Goal: Information Seeking & Learning: Learn about a topic

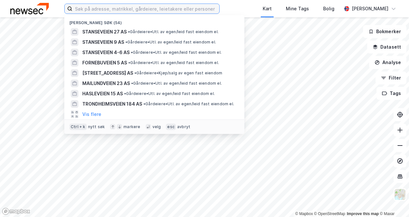
click at [104, 10] on input at bounding box center [145, 9] width 147 height 10
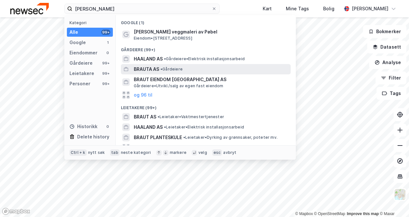
click at [144, 68] on span "BRAUTA AS" at bounding box center [146, 69] width 25 height 8
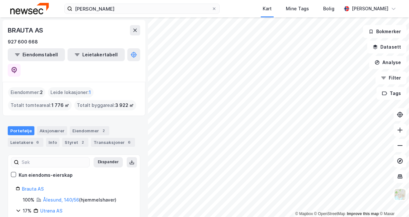
click at [74, 118] on div "Portefølje Aksjonærer Eiendommer 2 Leietakere 6 Info Styret 2 Transaksjoner 6" at bounding box center [74, 133] width 148 height 31
click at [71, 138] on div "Styret 2" at bounding box center [75, 142] width 26 height 9
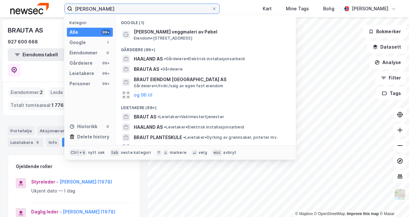
click at [141, 4] on input "[PERSON_NAME]" at bounding box center [141, 9] width 139 height 10
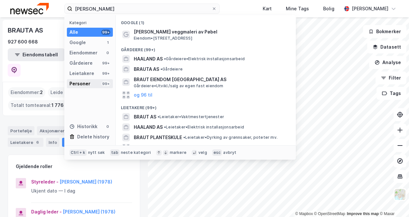
click at [83, 80] on div "Personer" at bounding box center [80, 84] width 21 height 8
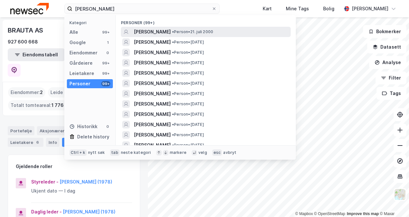
click at [165, 33] on span "[PERSON_NAME]" at bounding box center [152, 32] width 37 height 8
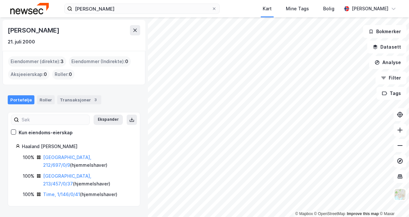
click at [143, 182] on div "© Mapbox © OpenStreetMap Improve this map © [PERSON_NAME] [DATE] Eiendommer (di…" at bounding box center [204, 117] width 409 height 200
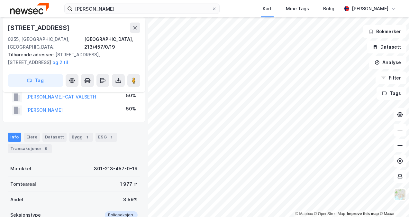
scroll to position [75, 0]
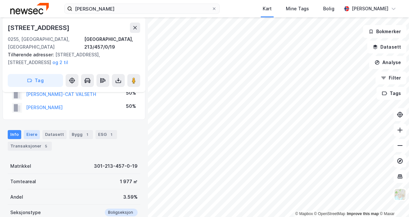
click at [31, 130] on div "Eiere" at bounding box center [32, 134] width 16 height 9
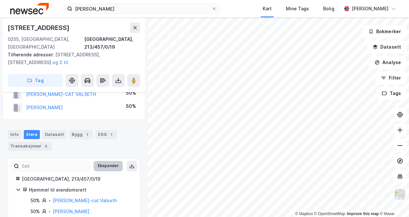
scroll to position [81, 0]
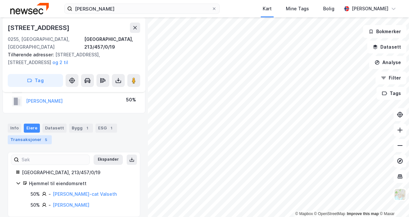
click at [39, 135] on div "Transaksjoner 5" at bounding box center [30, 139] width 44 height 9
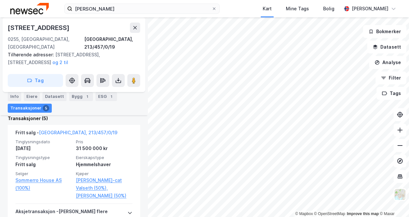
scroll to position [220, 0]
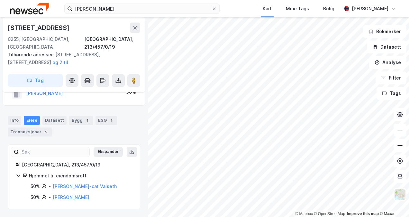
scroll to position [81, 0]
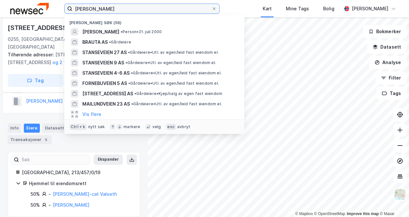
click at [130, 9] on input "[PERSON_NAME]" at bounding box center [141, 9] width 139 height 10
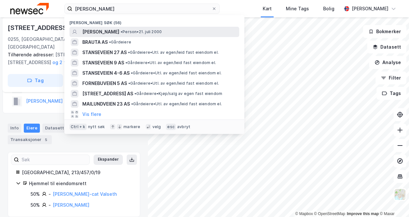
click at [98, 32] on span "[PERSON_NAME]" at bounding box center [100, 32] width 37 height 8
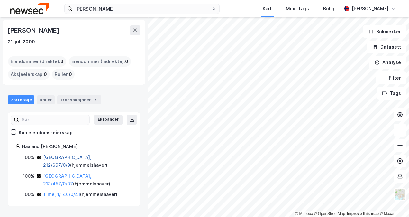
click at [64, 156] on link "[GEOGRAPHIC_DATA], 212/697/0/9" at bounding box center [67, 160] width 48 height 13
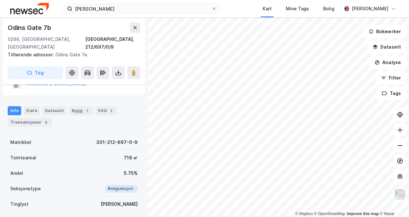
scroll to position [77, 0]
click at [30, 118] on div "Transaksjoner 8" at bounding box center [30, 122] width 44 height 9
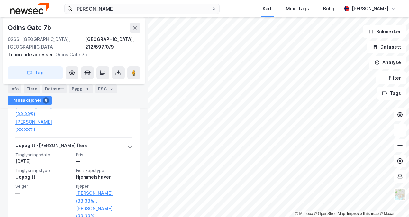
scroll to position [746, 0]
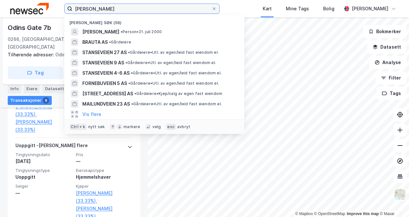
click at [150, 8] on input "[PERSON_NAME]" at bounding box center [141, 9] width 139 height 10
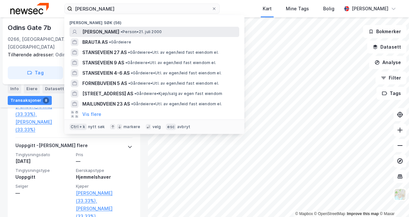
click at [123, 31] on span "•" at bounding box center [122, 31] width 2 height 5
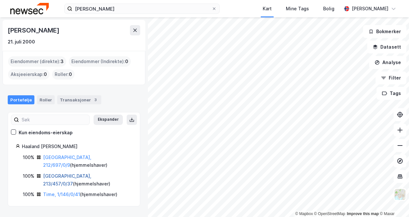
click at [63, 173] on link "[GEOGRAPHIC_DATA], 213/457/0/37" at bounding box center [67, 179] width 48 height 13
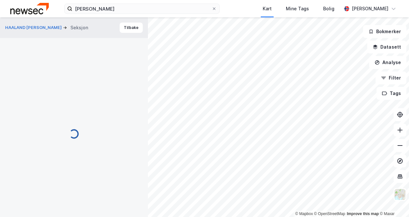
scroll to position [144, 0]
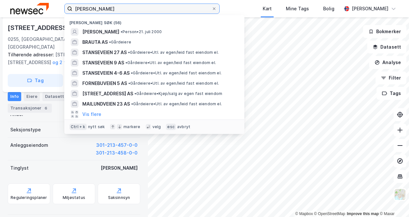
click at [141, 9] on input "[PERSON_NAME]" at bounding box center [141, 9] width 139 height 10
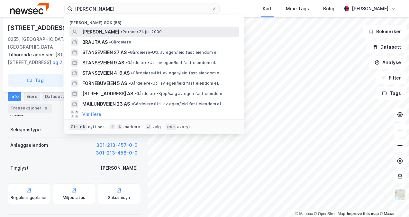
click at [118, 33] on span "[PERSON_NAME]" at bounding box center [100, 32] width 37 height 8
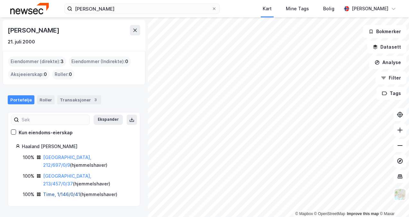
click at [61, 191] on link "Time, 1/146/0/41" at bounding box center [61, 193] width 37 height 5
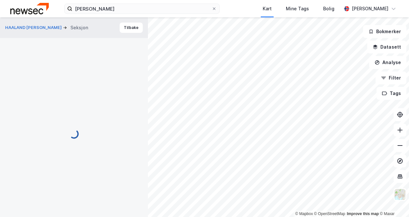
scroll to position [106, 0]
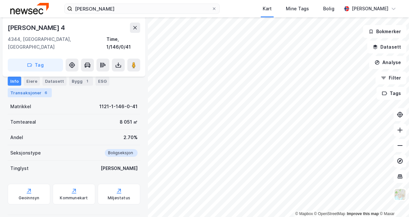
click at [37, 93] on div "Transaksjoner 6" at bounding box center [30, 92] width 44 height 9
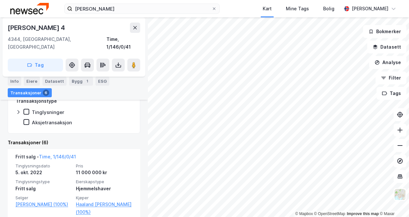
scroll to position [180, 0]
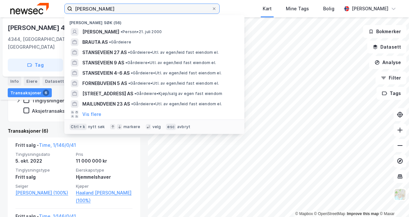
click at [110, 9] on input "[PERSON_NAME]" at bounding box center [141, 9] width 139 height 10
drag, startPoint x: 143, startPoint y: 10, endPoint x: 44, endPoint y: 5, distance: 98.6
click at [44, 5] on div "[PERSON_NAME] Nylige søk (56) [PERSON_NAME] • Person • [DATE] [GEOGRAPHIC_DATA]…" at bounding box center [204, 8] width 409 height 17
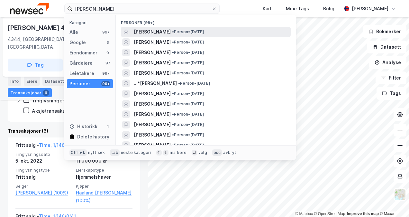
click at [151, 29] on span "[PERSON_NAME]" at bounding box center [152, 32] width 37 height 8
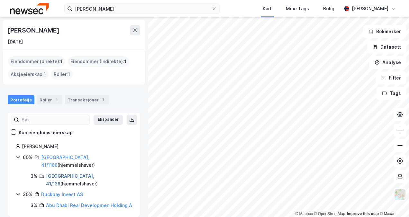
click at [59, 173] on link "[GEOGRAPHIC_DATA], 41/136" at bounding box center [70, 179] width 48 height 13
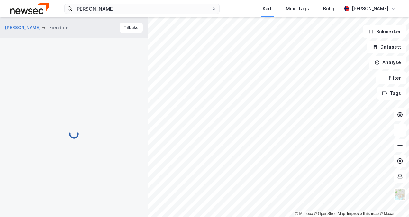
scroll to position [180, 0]
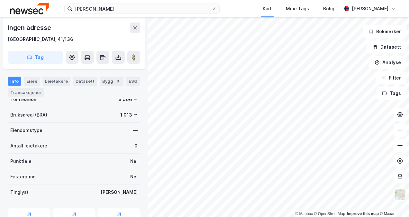
click at [59, 168] on div "Punktleie Nei" at bounding box center [74, 161] width 133 height 15
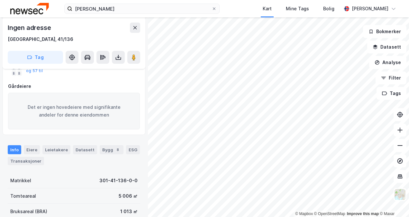
scroll to position [82, 0]
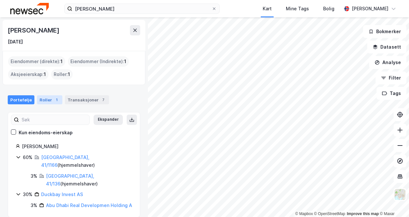
click at [50, 100] on div "Roller 1" at bounding box center [49, 99] width 25 height 9
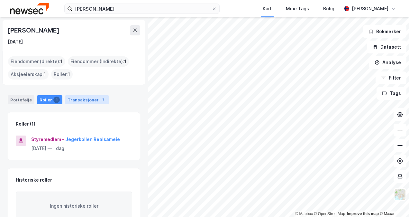
click at [84, 100] on div "Transaksjoner 7" at bounding box center [87, 99] width 44 height 9
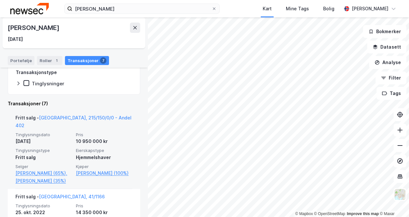
scroll to position [128, 0]
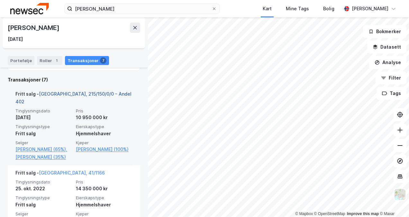
click at [79, 91] on link "[GEOGRAPHIC_DATA], 215/150/0/0 - Andel 402" at bounding box center [73, 97] width 116 height 13
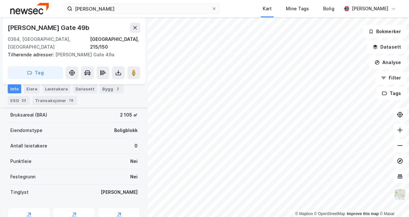
scroll to position [153, 0]
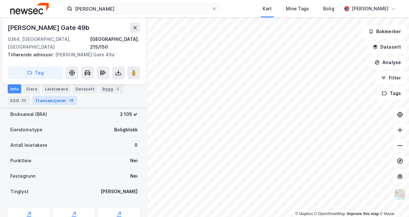
click at [53, 100] on div "Transaksjoner 78" at bounding box center [55, 100] width 45 height 9
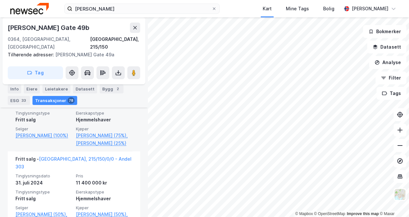
scroll to position [498, 0]
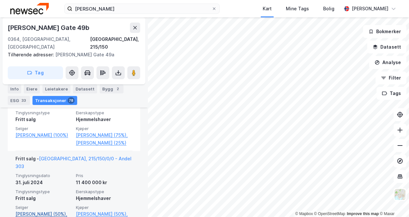
click at [44, 210] on link "[PERSON_NAME] (50%)," at bounding box center [43, 214] width 57 height 8
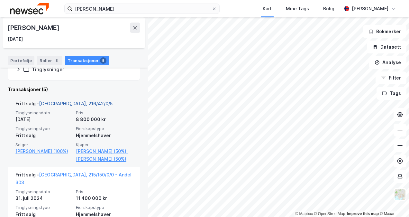
scroll to position [141, 0]
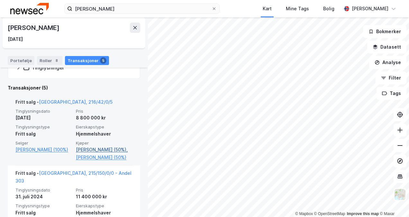
click at [107, 148] on link "[PERSON_NAME] (50%)," at bounding box center [104, 150] width 57 height 8
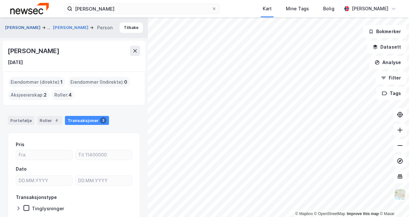
click at [26, 24] on button "[PERSON_NAME]" at bounding box center [23, 28] width 37 height 8
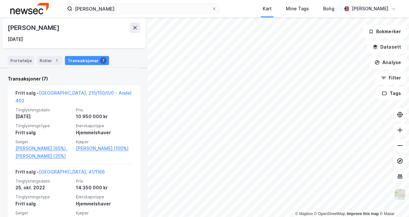
scroll to position [133, 0]
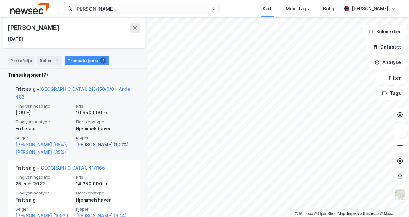
click at [94, 141] on link "[PERSON_NAME] (100%)" at bounding box center [104, 145] width 57 height 8
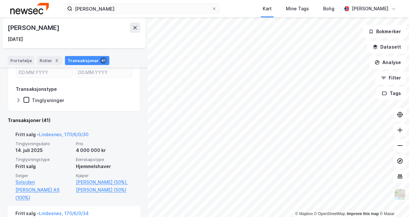
scroll to position [108, 0]
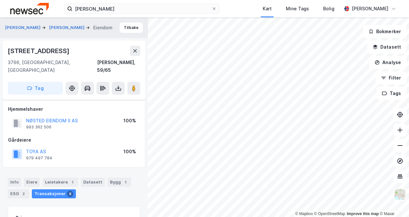
scroll to position [101, 0]
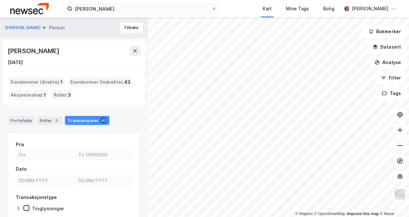
click at [396, 149] on button at bounding box center [400, 145] width 13 height 13
click at [400, 129] on icon at bounding box center [400, 129] width 1 height 5
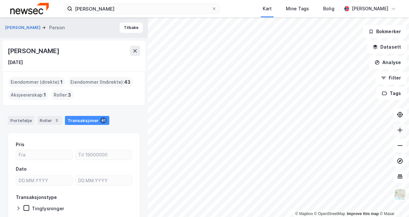
click at [400, 129] on icon at bounding box center [400, 129] width 1 height 5
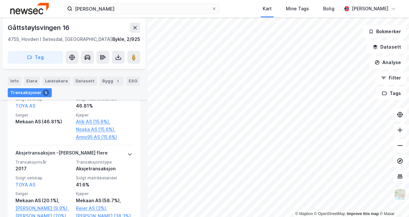
scroll to position [243, 0]
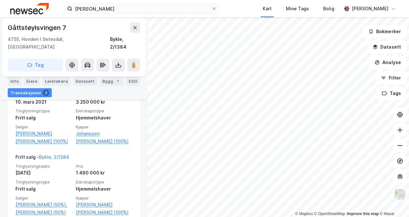
scroll to position [190, 0]
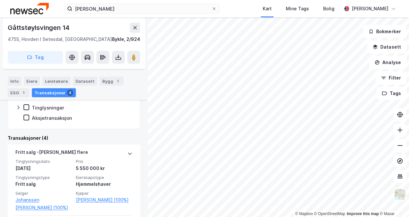
scroll to position [113, 0]
click at [397, 146] on icon at bounding box center [400, 145] width 6 height 6
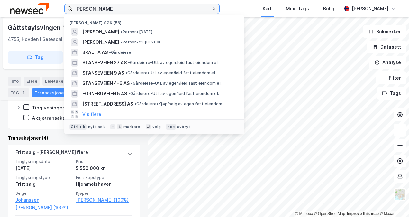
drag, startPoint x: 126, startPoint y: 7, endPoint x: 32, endPoint y: 9, distance: 94.0
click at [32, 9] on div "[PERSON_NAME] søk (56) [PERSON_NAME] • Person • [DATE] [PERSON_NAME] • Person •…" at bounding box center [204, 8] width 409 height 17
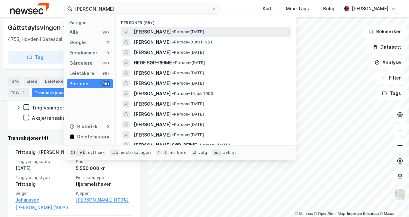
click at [161, 33] on span "[PERSON_NAME]" at bounding box center [152, 32] width 37 height 8
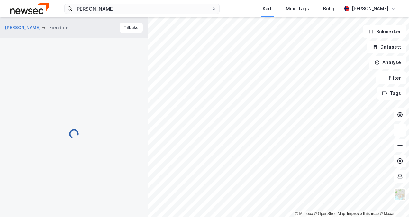
scroll to position [113, 0]
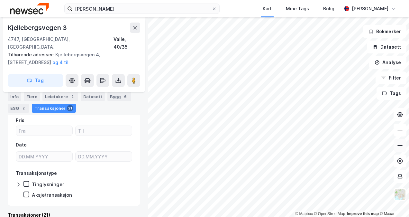
click at [402, 145] on icon at bounding box center [400, 145] width 5 height 1
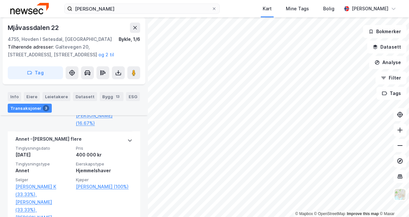
scroll to position [259, 0]
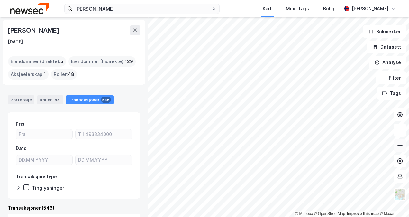
click at [400, 144] on icon at bounding box center [400, 145] width 6 height 6
click at [50, 98] on div "Roller 48" at bounding box center [50, 99] width 26 height 9
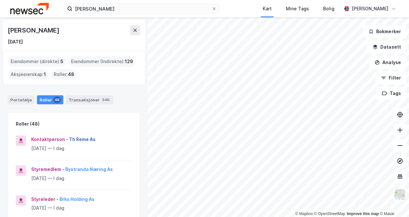
click at [0, 0] on button "Th Reme As" at bounding box center [0, 0] width 0 height 0
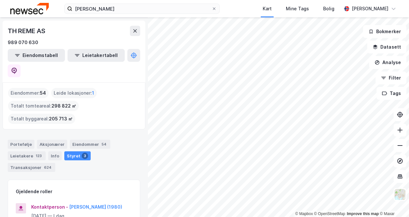
scroll to position [19, 0]
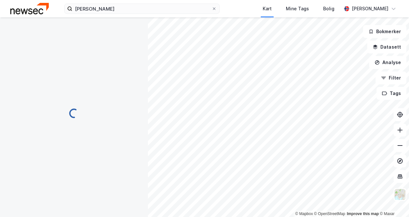
scroll to position [48, 0]
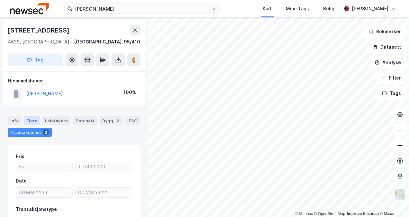
click at [30, 120] on div "Eiere" at bounding box center [32, 120] width 16 height 9
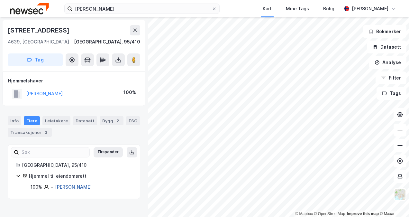
click at [69, 189] on link "[PERSON_NAME]" at bounding box center [73, 186] width 37 height 5
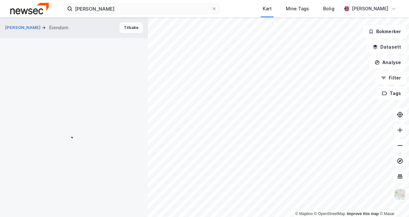
scroll to position [5, 0]
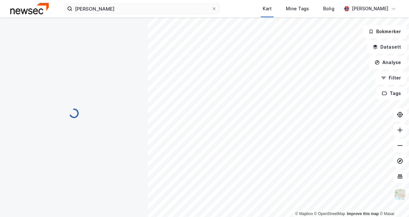
scroll to position [5, 0]
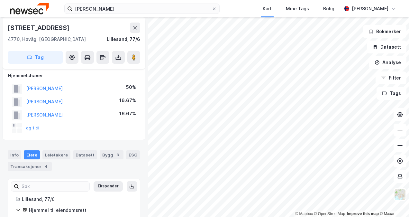
click at [133, 135] on div "© Mapbox © OpenStreetMap Improve this map © Maxar [STREET_ADDRESS], [STREET_ADD…" at bounding box center [204, 117] width 409 height 200
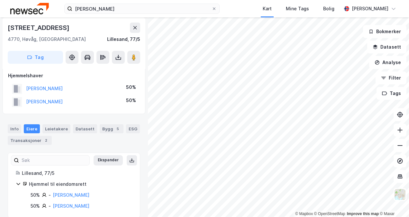
scroll to position [5, 0]
click at [276, 14] on div "[PERSON_NAME] Kart Mine Tags [PERSON_NAME] © Mapbox © OpenStreetMap Improve thi…" at bounding box center [204, 108] width 409 height 217
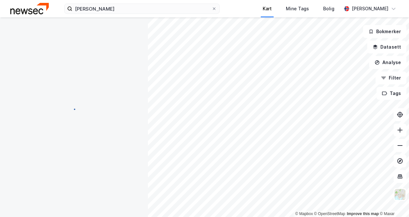
scroll to position [3, 0]
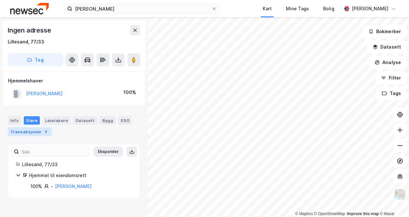
click at [28, 132] on div "Transaksjoner 4" at bounding box center [30, 131] width 44 height 9
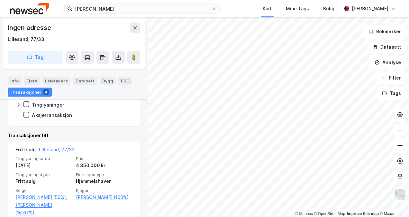
scroll to position [115, 0]
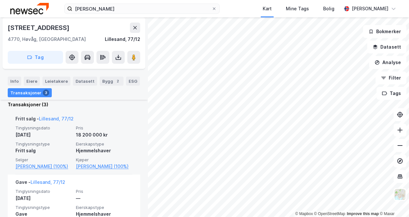
scroll to position [148, 0]
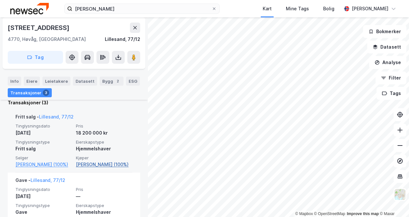
click at [110, 163] on link "[PERSON_NAME] (100%)" at bounding box center [104, 165] width 57 height 8
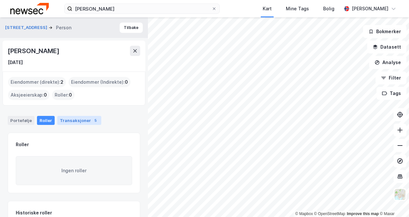
click at [61, 117] on div "Transaksjoner 5" at bounding box center [79, 120] width 44 height 9
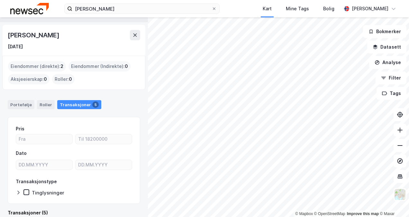
scroll to position [14, 0]
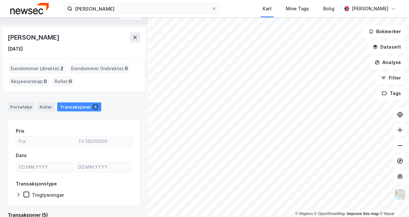
click at [74, 104] on div "Transaksjoner 5" at bounding box center [79, 106] width 44 height 9
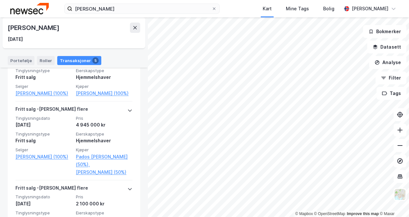
scroll to position [307, 0]
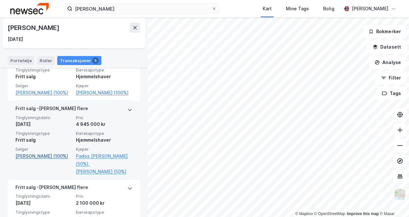
click at [42, 160] on link "[PERSON_NAME] (100%)" at bounding box center [43, 156] width 57 height 8
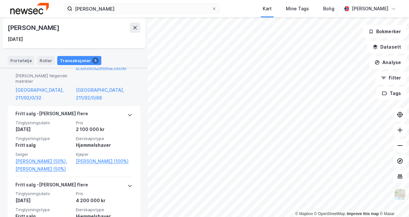
scroll to position [419, 0]
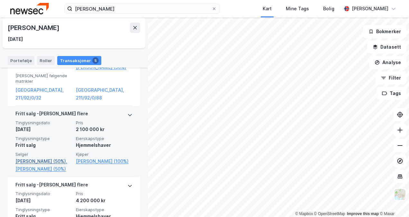
click at [42, 157] on link "[PERSON_NAME] (50%)," at bounding box center [43, 161] width 57 height 8
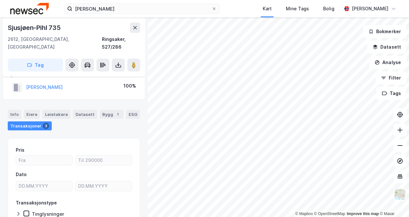
scroll to position [35, 0]
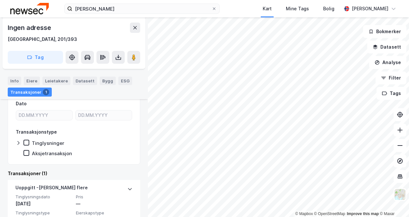
scroll to position [187, 0]
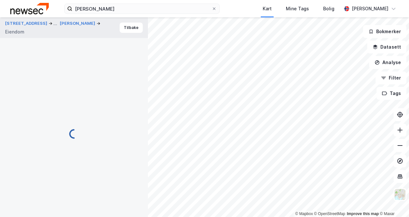
scroll to position [84, 0]
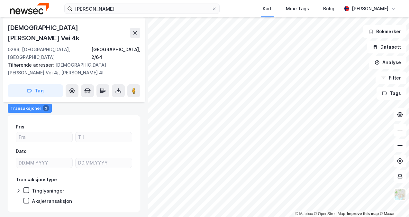
drag, startPoint x: 117, startPoint y: 161, endPoint x: 111, endPoint y: 159, distance: 6.3
click at [111, 176] on div "Transaksjonstype" at bounding box center [74, 180] width 117 height 8
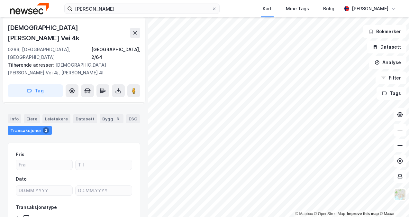
scroll to position [55, 0]
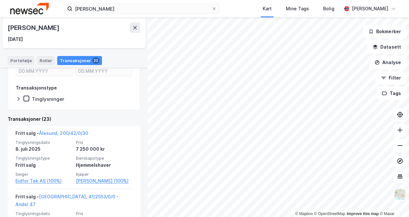
scroll to position [110, 0]
click at [292, 7] on div "[PERSON_NAME] Kart Mine Tags [PERSON_NAME] © Mapbox © OpenStreetMap Improve thi…" at bounding box center [204, 108] width 409 height 217
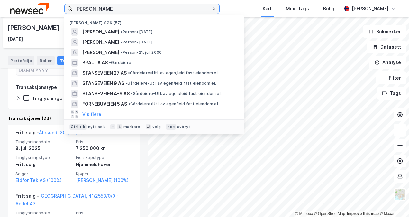
drag, startPoint x: 115, startPoint y: 8, endPoint x: 24, endPoint y: -1, distance: 91.9
click at [24, 0] on html "[PERSON_NAME] søk (57) [PERSON_NAME] • Person • [DATE] [PERSON_NAME] • Person •…" at bounding box center [204, 108] width 409 height 217
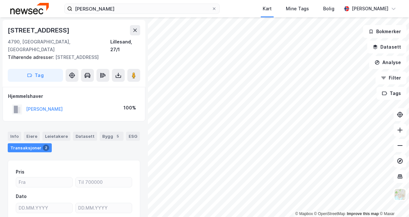
scroll to position [55, 0]
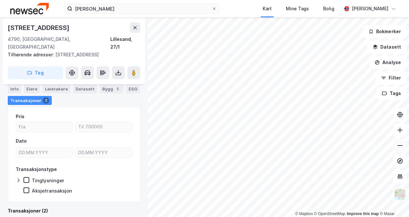
click at [399, 149] on button at bounding box center [400, 145] width 13 height 13
click at [399, 151] on button at bounding box center [400, 145] width 13 height 13
click at [301, 0] on html "[PERSON_NAME] Kart Mine Tags [PERSON_NAME] © Mapbox © OpenStreetMap Improve thi…" at bounding box center [204, 108] width 409 height 217
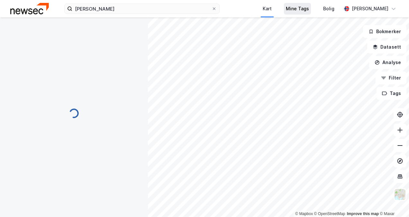
scroll to position [55, 0]
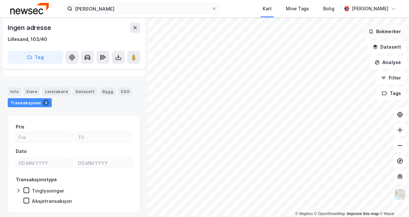
click at [398, 26] on div "© Mapbox © OpenStreetMap Improve this map © Maxar Ingen adresse [GEOGRAPHIC_DAT…" at bounding box center [204, 117] width 409 height 200
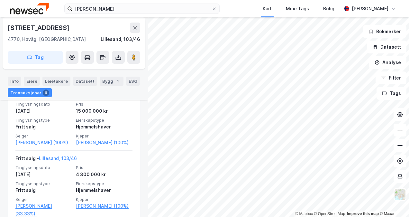
scroll to position [170, 0]
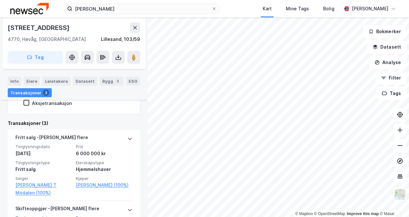
scroll to position [127, 0]
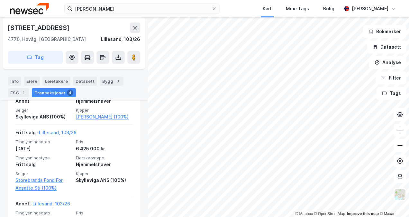
scroll to position [195, 0]
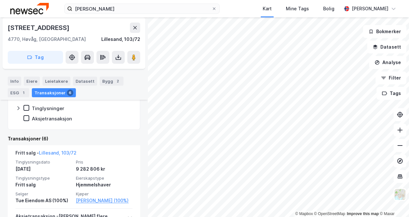
scroll to position [112, 0]
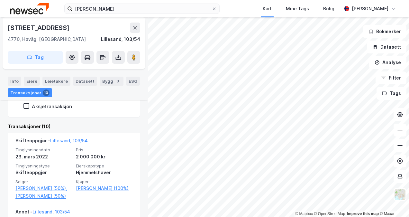
scroll to position [124, 0]
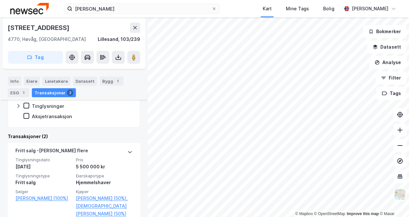
scroll to position [127, 0]
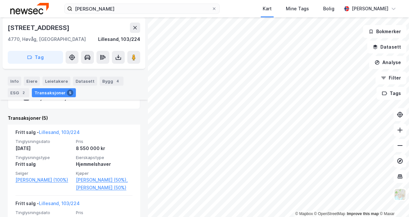
scroll to position [146, 0]
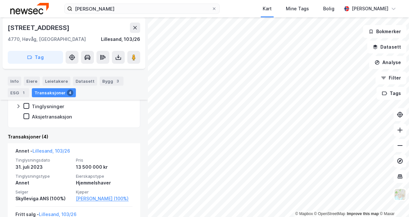
scroll to position [115, 0]
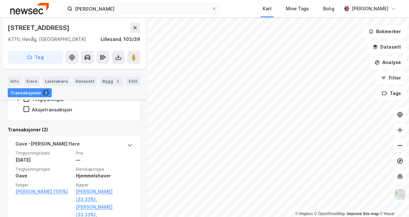
scroll to position [147, 0]
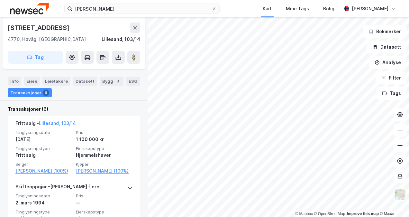
scroll to position [142, 0]
click at [285, 217] on html "[PERSON_NAME] Kart Mine Tags [PERSON_NAME] © Mapbox © OpenStreetMap Improve thi…" at bounding box center [204, 108] width 409 height 217
click at [352, 217] on html "[PERSON_NAME] Kart Mine Tags [PERSON_NAME] © Mapbox © OpenStreetMap Improve thi…" at bounding box center [204, 108] width 409 height 217
click at [286, 217] on html "[PERSON_NAME] Kart Mine Tags [PERSON_NAME] © Mapbox © OpenStreetMap Improve thi…" at bounding box center [204, 108] width 409 height 217
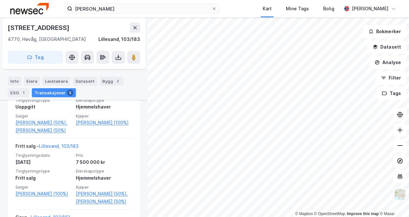
scroll to position [191, 0]
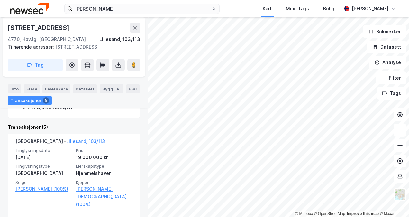
scroll to position [132, 0]
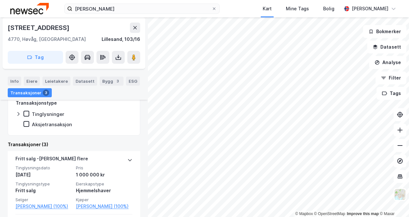
scroll to position [107, 0]
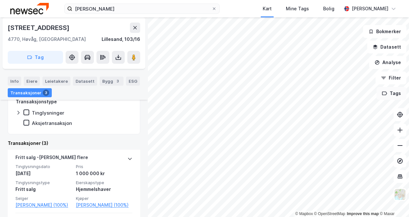
click at [393, 90] on div "© Mapbox © OpenStreetMap Improve this map © Maxar [STREET_ADDRESS], 103/16 Tag …" at bounding box center [204, 117] width 409 height 200
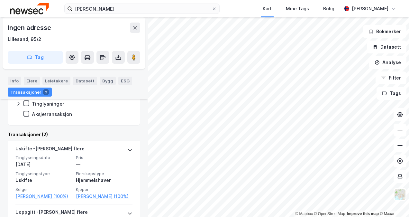
scroll to position [116, 0]
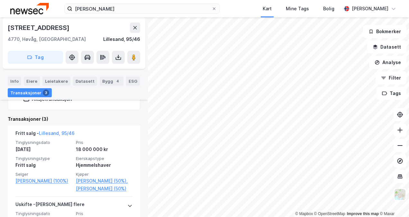
scroll to position [145, 0]
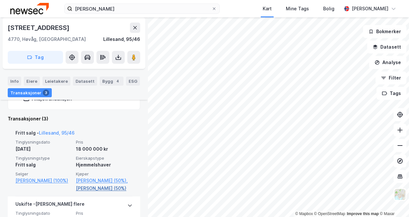
click at [99, 187] on link "[PERSON_NAME] (50%)" at bounding box center [104, 188] width 57 height 8
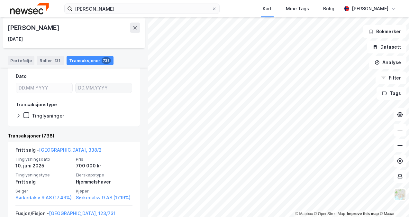
scroll to position [93, 0]
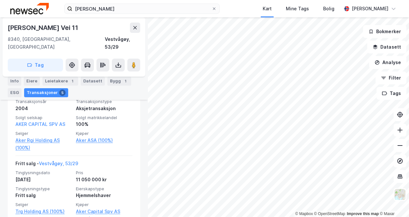
scroll to position [538, 0]
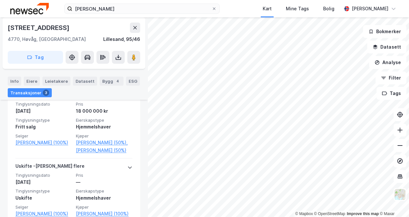
scroll to position [165, 0]
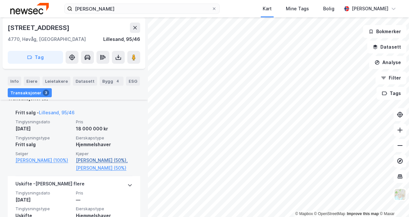
click at [100, 159] on link "[PERSON_NAME] (50%)," at bounding box center [104, 160] width 57 height 8
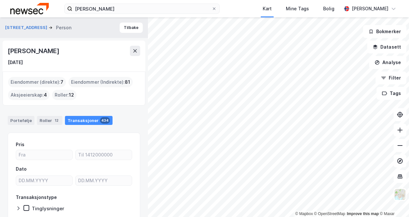
click at [308, 217] on html "[PERSON_NAME] Kart Mine Tags [PERSON_NAME] © Mapbox © OpenStreetMap Improve thi…" at bounding box center [204, 108] width 409 height 217
click at [289, 217] on html "[PERSON_NAME] Kart Mine Tags [PERSON_NAME] © Mapbox © OpenStreetMap Improve thi…" at bounding box center [204, 108] width 409 height 217
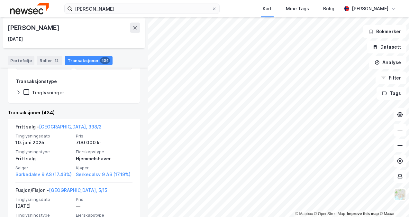
scroll to position [117, 0]
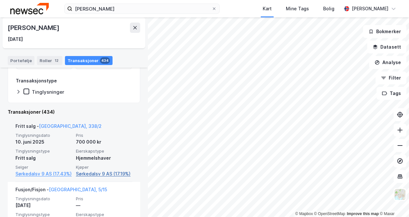
click at [103, 172] on link "Sørkedalsv 9 AS (17.19%)" at bounding box center [104, 174] width 57 height 8
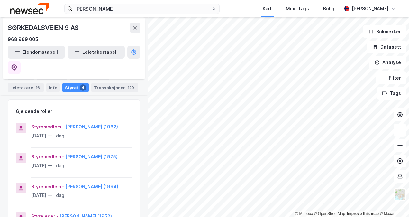
scroll to position [75, 0]
click at [0, 0] on button "[PERSON_NAME] (1975)" at bounding box center [0, 0] width 0 height 0
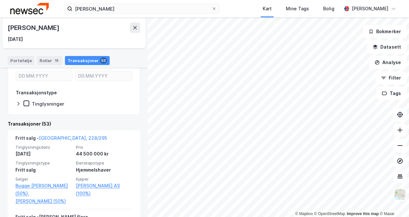
scroll to position [105, 0]
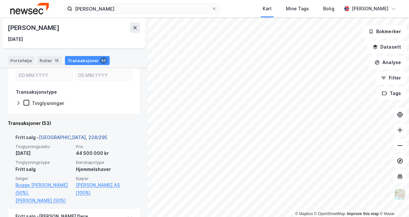
click at [50, 135] on link "[GEOGRAPHIC_DATA], 228/295" at bounding box center [73, 137] width 68 height 5
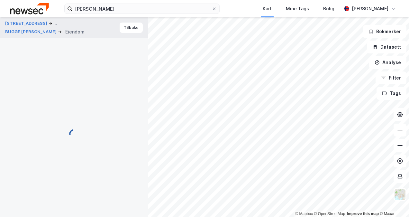
scroll to position [117, 0]
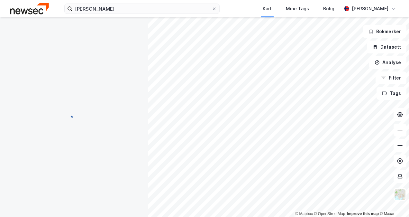
scroll to position [81, 0]
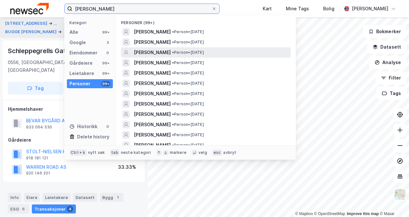
type input "[PERSON_NAME]"
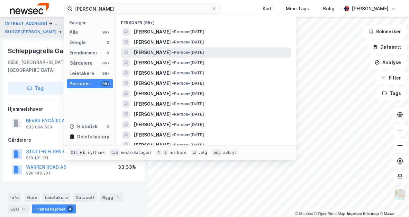
click at [153, 51] on span "[PERSON_NAME]" at bounding box center [152, 53] width 37 height 8
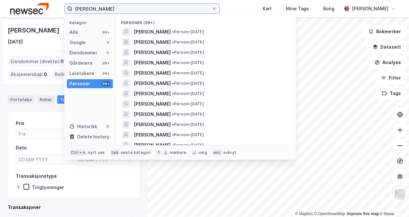
click at [154, 7] on input "[PERSON_NAME]" at bounding box center [141, 9] width 139 height 10
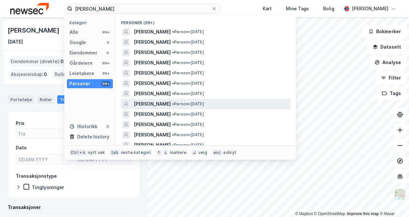
click at [156, 103] on span "[PERSON_NAME]" at bounding box center [152, 104] width 37 height 8
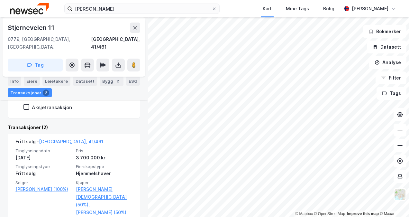
scroll to position [164, 0]
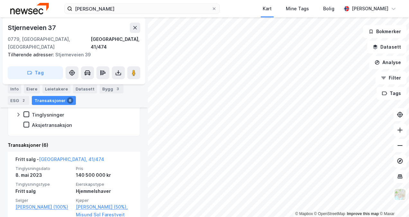
scroll to position [138, 0]
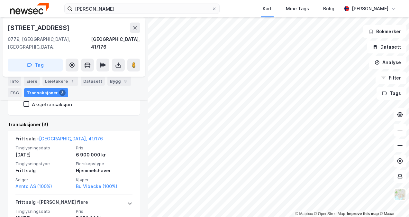
scroll to position [134, 0]
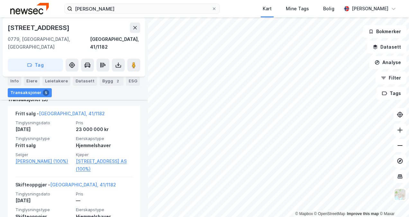
scroll to position [191, 0]
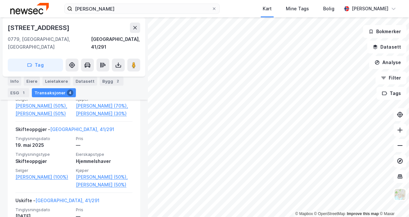
scroll to position [227, 0]
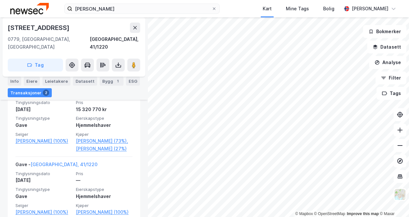
scroll to position [210, 0]
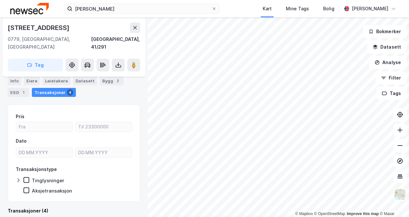
scroll to position [61, 0]
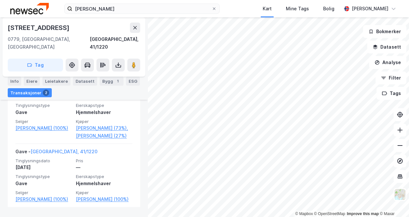
scroll to position [210, 0]
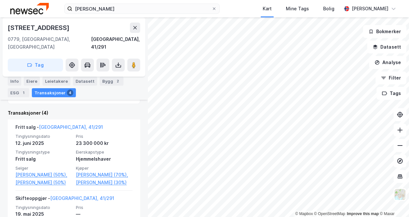
scroll to position [158, 0]
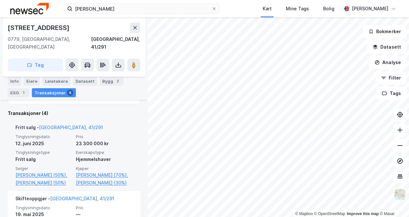
click at [54, 124] on div "Fritt salg - [GEOGRAPHIC_DATA], 41/291" at bounding box center [59, 129] width 88 height 10
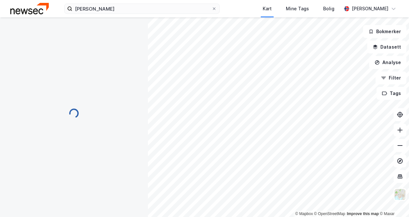
scroll to position [0, 0]
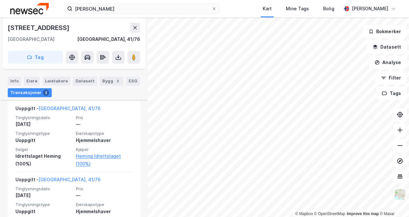
scroll to position [189, 0]
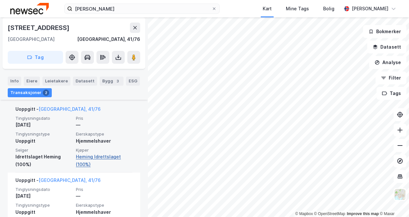
click at [100, 157] on link "Heming Idrettslaget (100%)" at bounding box center [104, 160] width 57 height 15
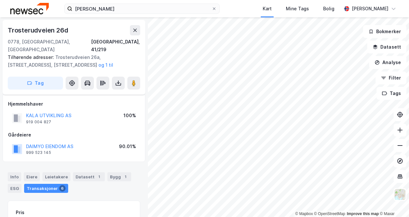
scroll to position [96, 0]
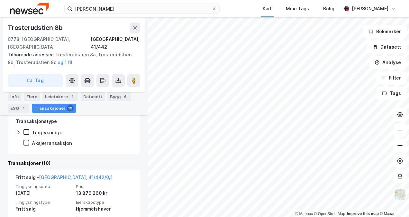
scroll to position [158, 0]
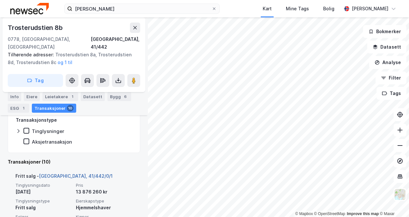
click at [60, 173] on link "[GEOGRAPHIC_DATA], 41/442/0/1" at bounding box center [76, 175] width 74 height 5
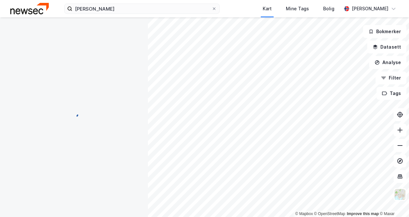
scroll to position [113, 0]
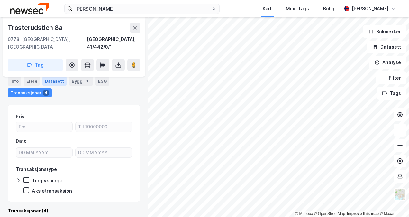
click at [52, 84] on div "Datasett" at bounding box center [54, 81] width 24 height 9
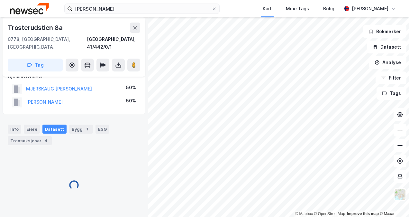
scroll to position [65, 0]
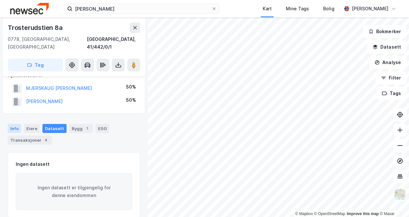
click at [14, 124] on div "Info" at bounding box center [15, 128] width 14 height 9
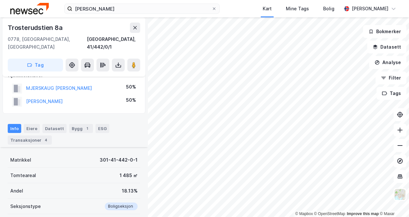
scroll to position [113, 0]
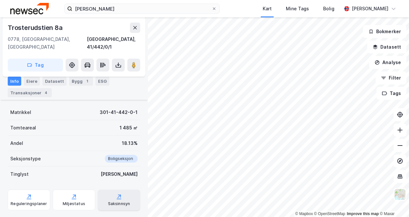
click at [113, 192] on div "Saksinnsyn" at bounding box center [119, 200] width 42 height 21
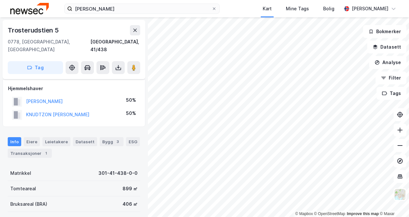
scroll to position [113, 0]
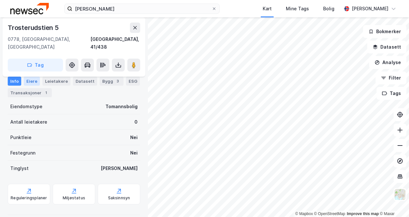
click at [32, 80] on div "Eiere" at bounding box center [32, 81] width 16 height 9
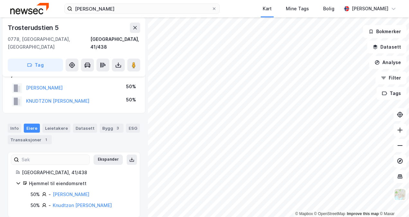
scroll to position [14, 0]
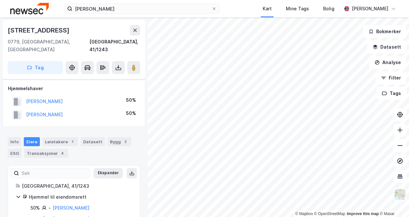
scroll to position [14, 0]
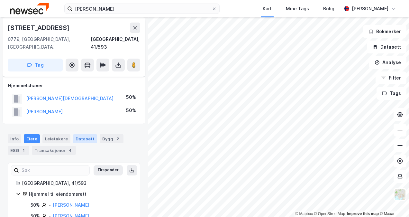
click at [81, 134] on div "Datasett" at bounding box center [85, 138] width 24 height 9
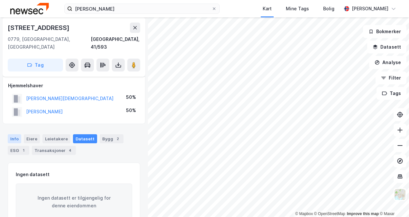
click at [16, 134] on div "Info" at bounding box center [15, 138] width 14 height 9
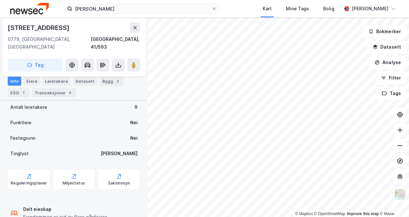
scroll to position [128, 0]
click at [118, 173] on icon at bounding box center [119, 174] width 3 height 3
click at [274, 0] on html "[PERSON_NAME] Kart Mine Tags Bolig [PERSON_NAME] © Mapbox © OpenStreetMap Impro…" at bounding box center [204, 108] width 409 height 217
click at [305, 0] on html "[PERSON_NAME] Kart Mine Tags Bolig [PERSON_NAME] © Mapbox © OpenStreetMap Impro…" at bounding box center [204, 108] width 409 height 217
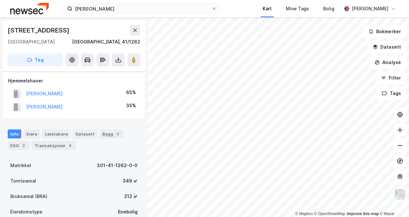
scroll to position [128, 0]
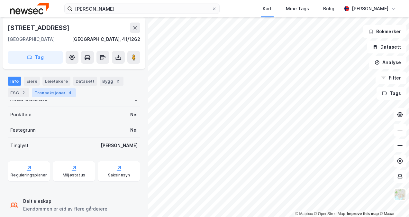
click at [49, 90] on div "Transaksjoner 4" at bounding box center [54, 92] width 44 height 9
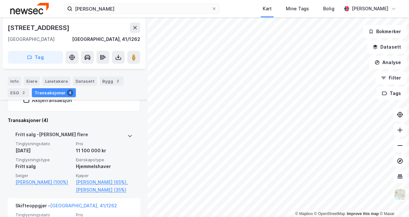
scroll to position [170, 0]
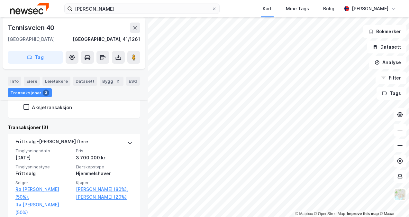
scroll to position [140, 0]
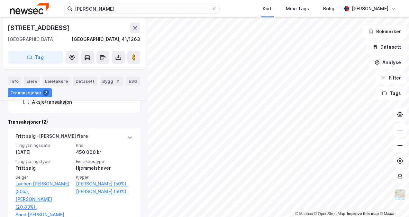
scroll to position [143, 0]
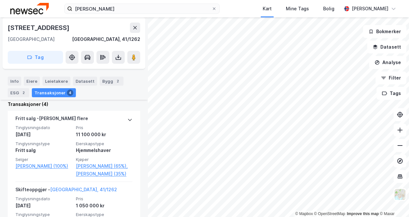
scroll to position [160, 0]
